Goal: Task Accomplishment & Management: Use online tool/utility

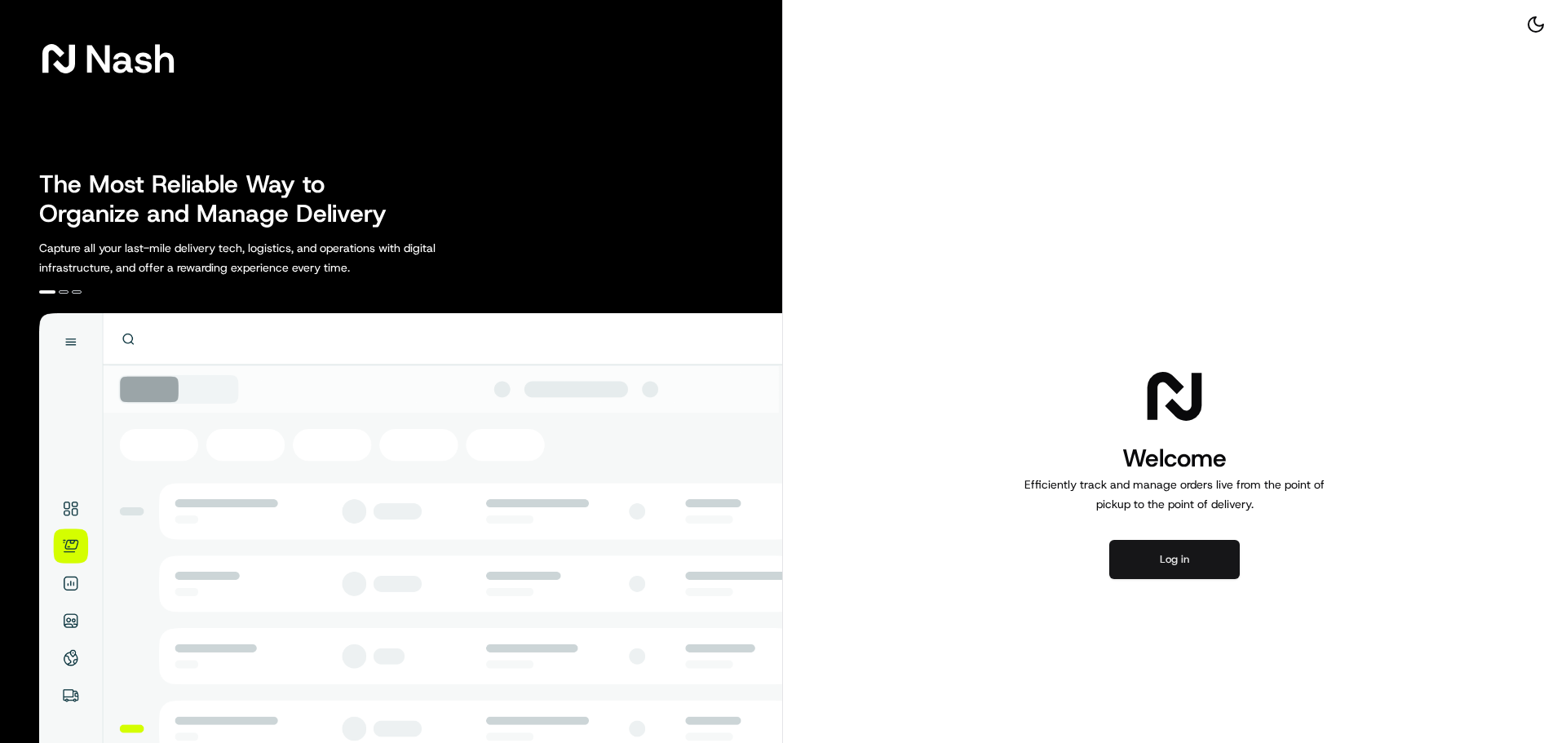
click at [1173, 551] on button "Log in" at bounding box center [1174, 559] width 131 height 39
